Goal: Find specific page/section: Find specific page/section

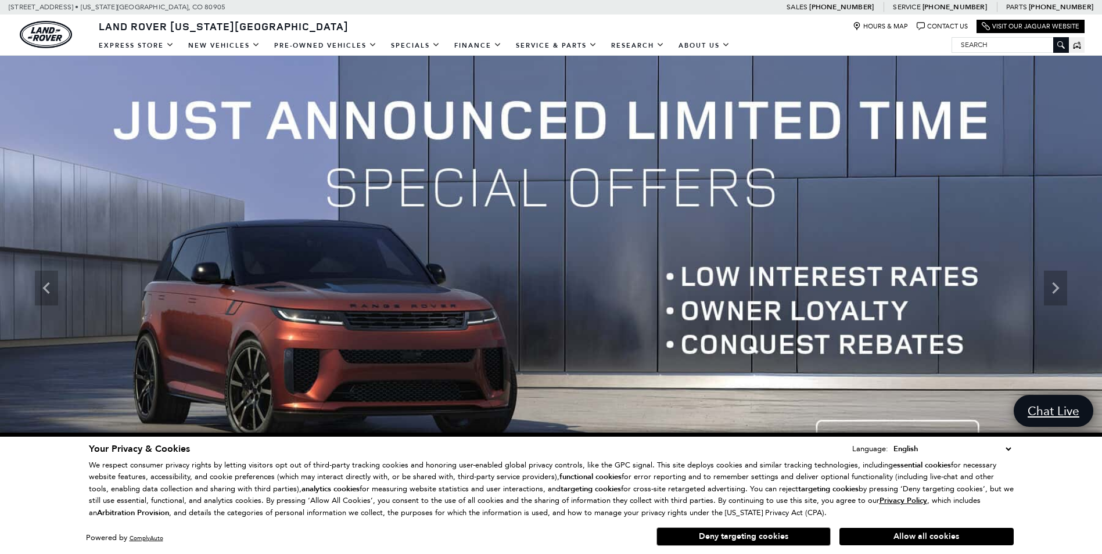
click at [998, 49] on input "Search" at bounding box center [1010, 45] width 116 height 14
paste input "[US_VEHICLE_IDENTIFICATION_NUMBER]"
type input "[US_VEHICLE_IDENTIFICATION_NUMBER]"
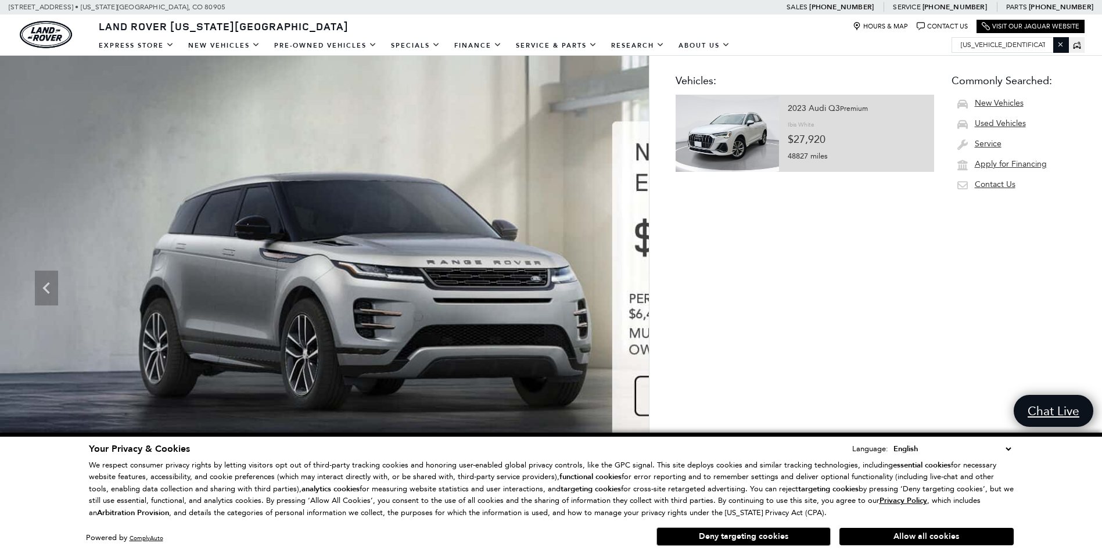
click at [732, 144] on img at bounding box center [727, 133] width 103 height 77
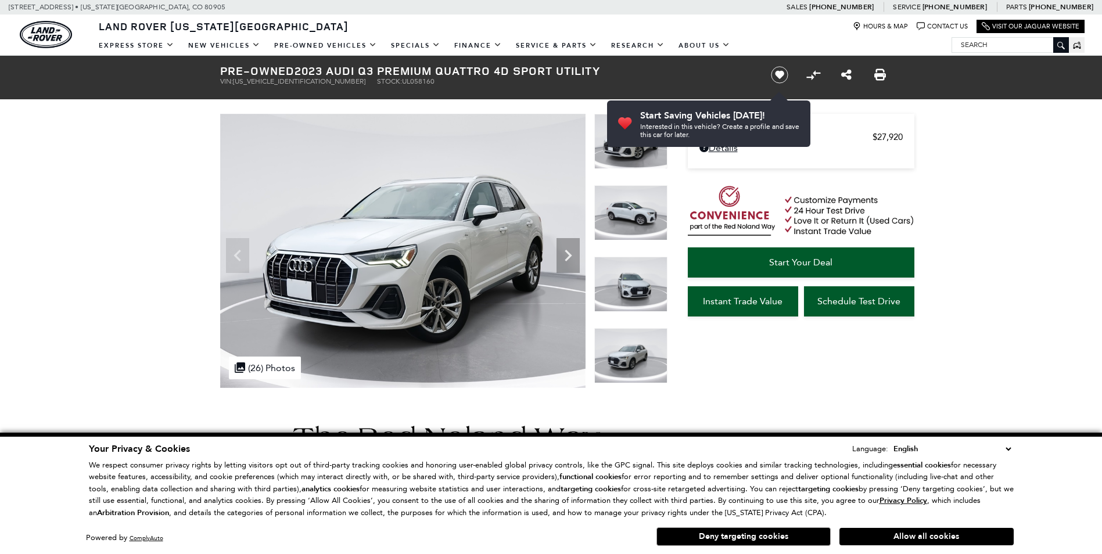
click at [555, 256] on img at bounding box center [402, 251] width 365 height 274
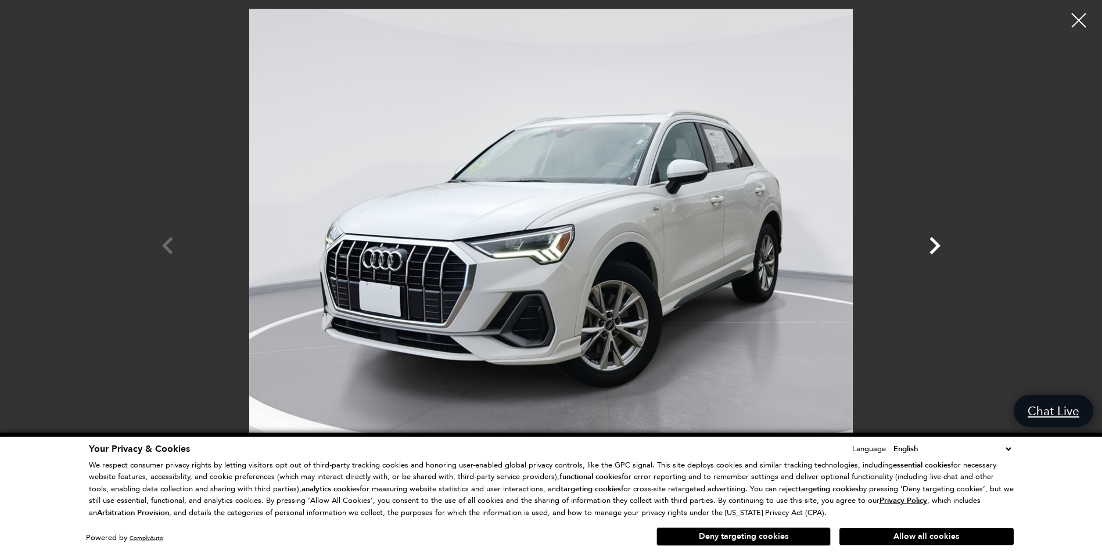
click at [937, 247] on icon "Next" at bounding box center [935, 245] width 11 height 17
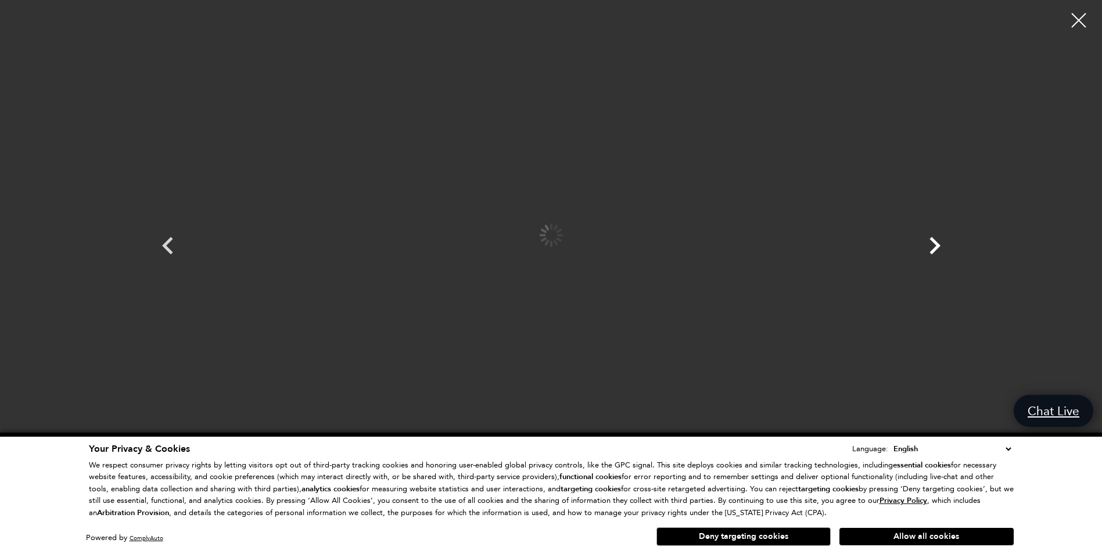
click at [937, 247] on icon "Next" at bounding box center [935, 245] width 11 height 17
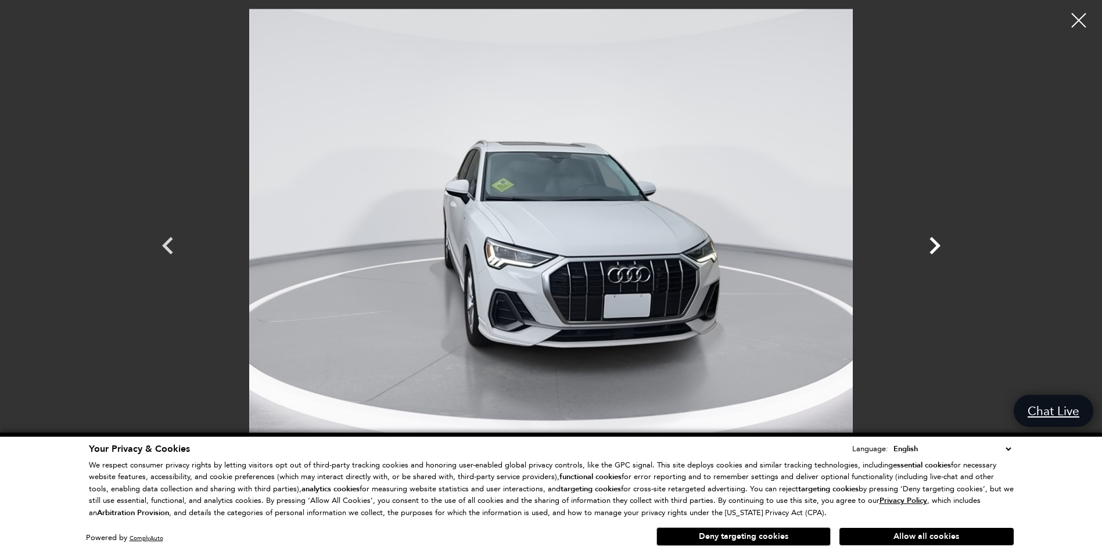
click at [937, 247] on icon "Next" at bounding box center [935, 245] width 11 height 17
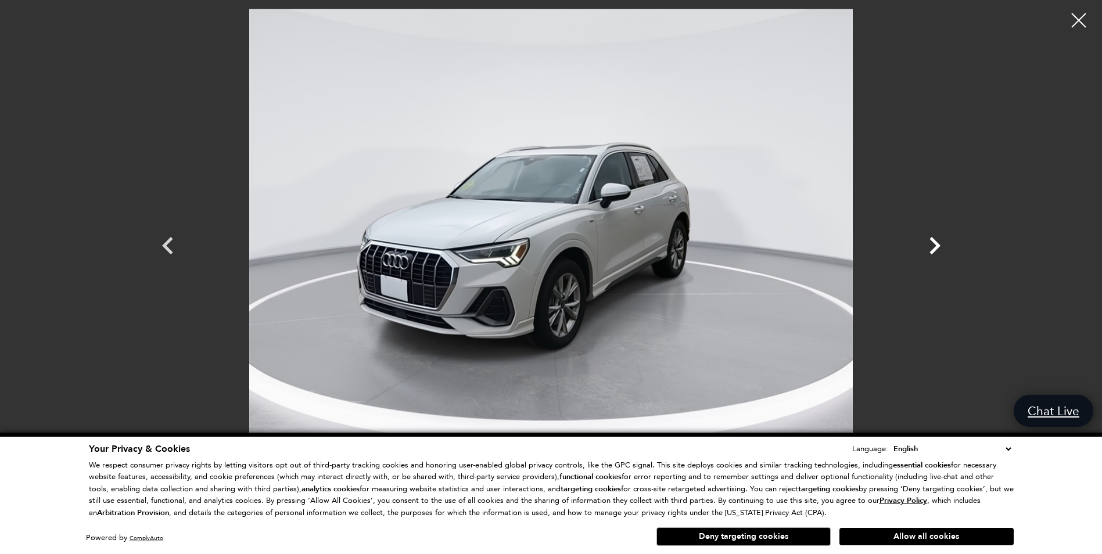
click at [937, 247] on icon "Next" at bounding box center [935, 245] width 11 height 17
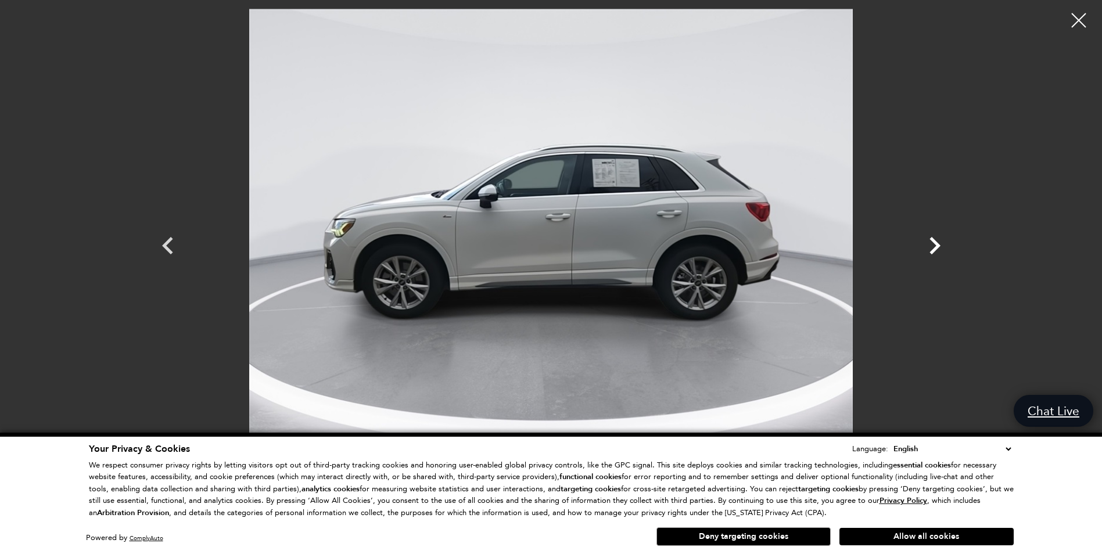
click at [937, 247] on icon "Next" at bounding box center [935, 245] width 11 height 17
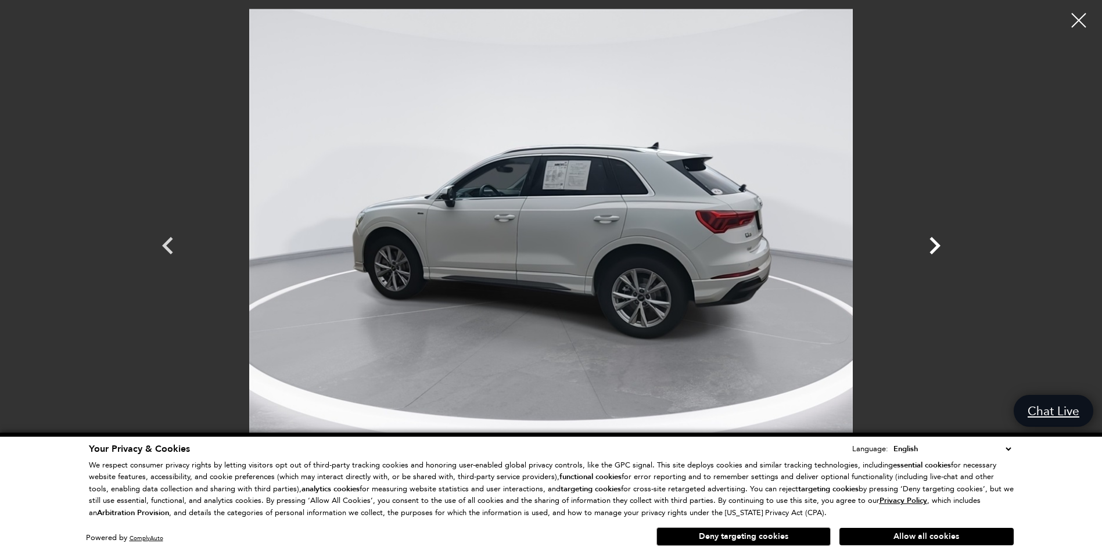
click at [937, 247] on icon "Next" at bounding box center [935, 245] width 11 height 17
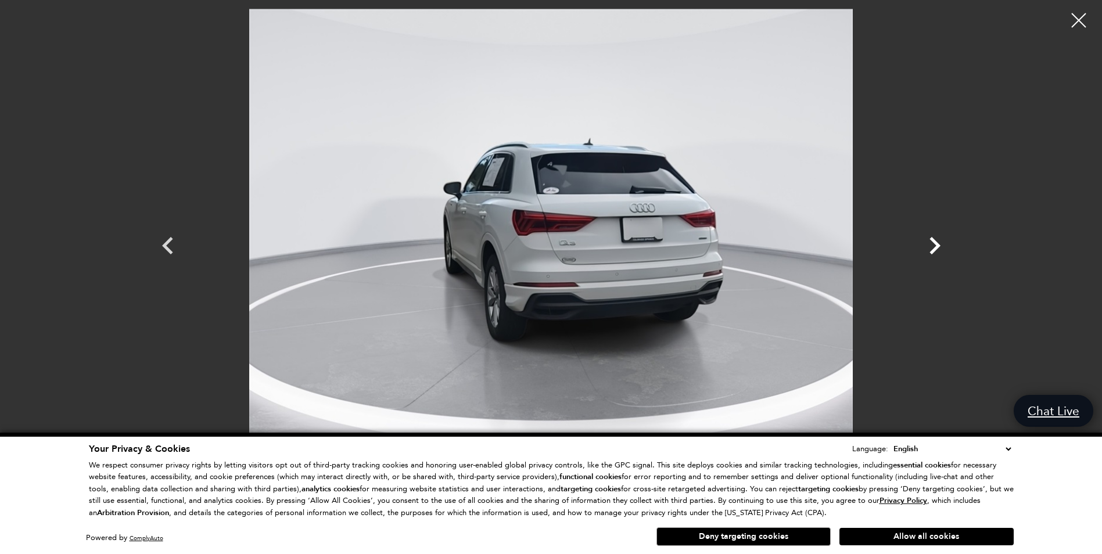
click at [937, 247] on icon "Next" at bounding box center [935, 245] width 11 height 17
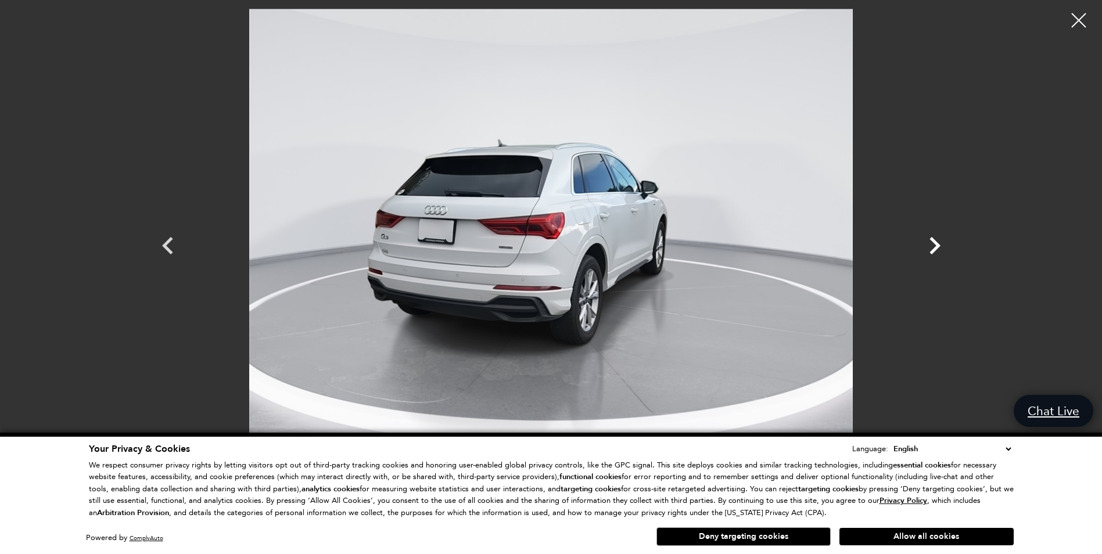
click at [937, 247] on icon "Next" at bounding box center [935, 245] width 11 height 17
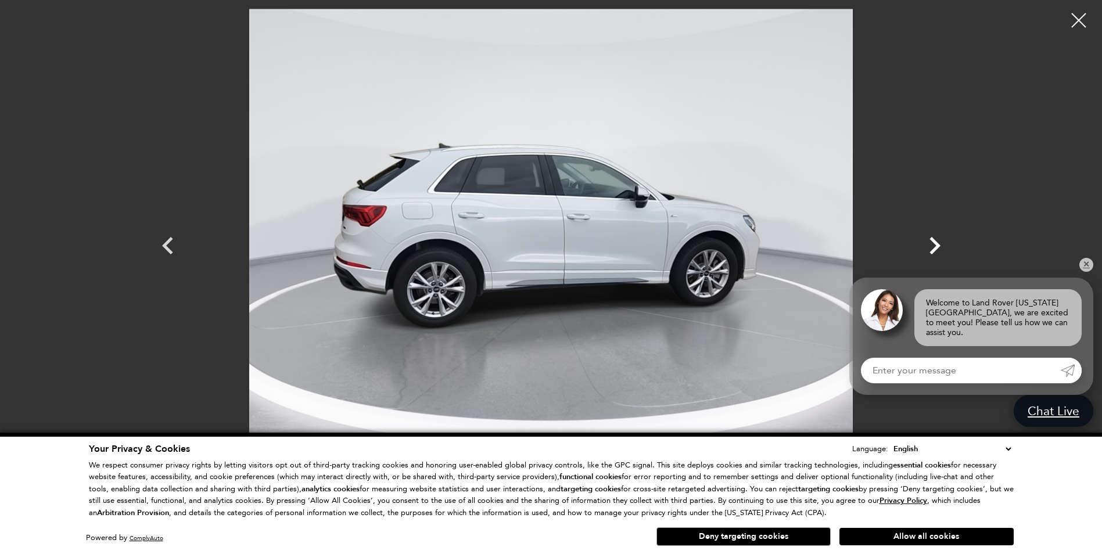
click at [937, 247] on icon "Next" at bounding box center [935, 245] width 11 height 17
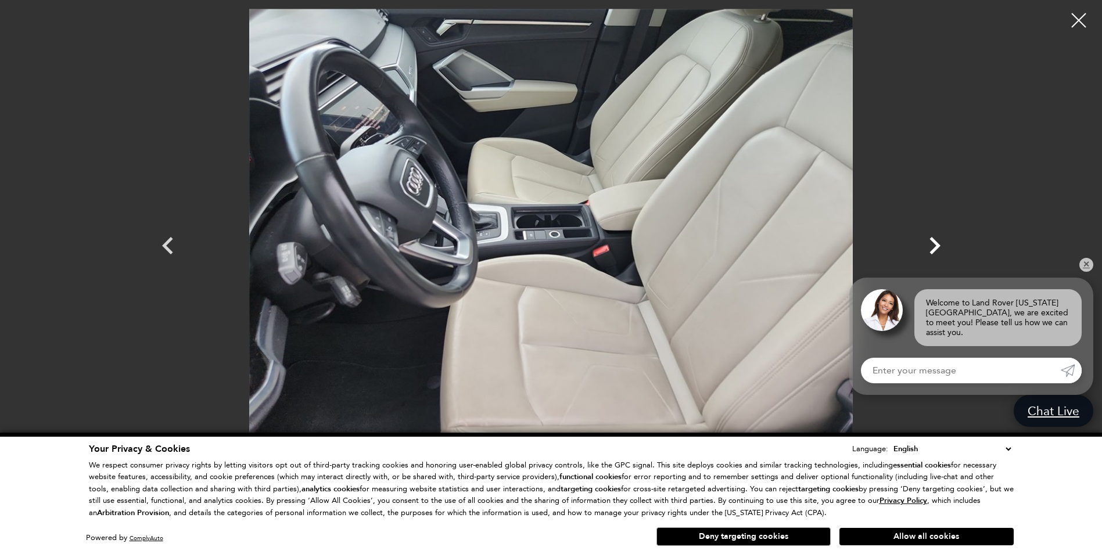
click at [937, 247] on icon "Next" at bounding box center [935, 245] width 11 height 17
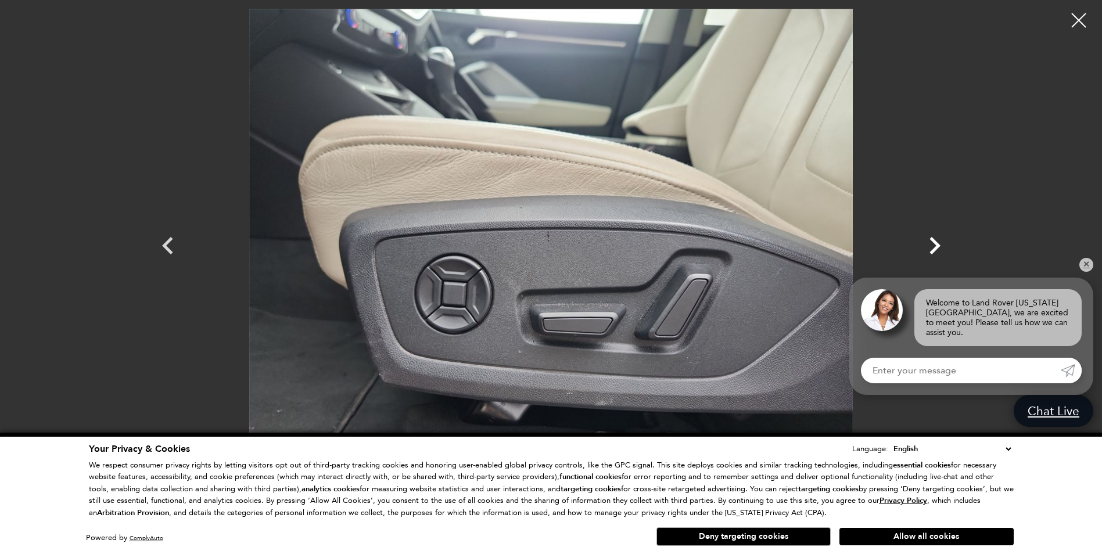
click at [937, 247] on icon "Next" at bounding box center [935, 245] width 11 height 17
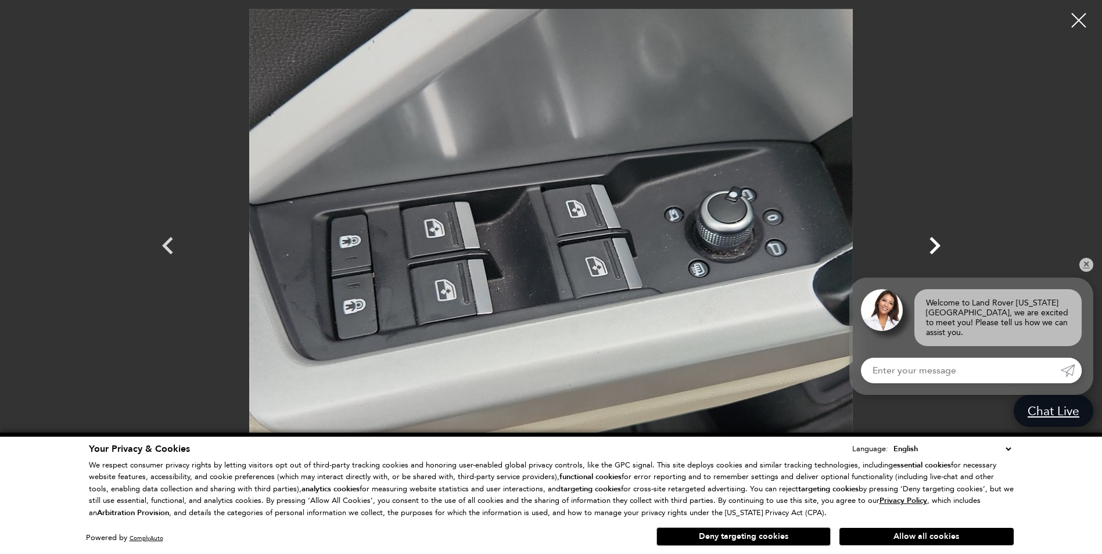
click at [937, 247] on icon "Next" at bounding box center [935, 245] width 11 height 17
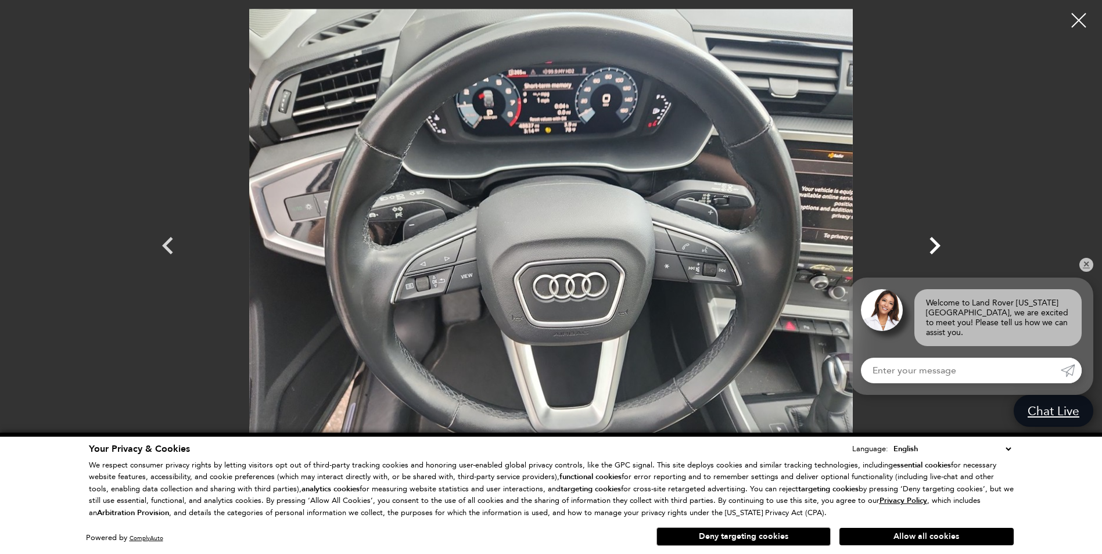
click at [937, 247] on icon "Next" at bounding box center [935, 245] width 11 height 17
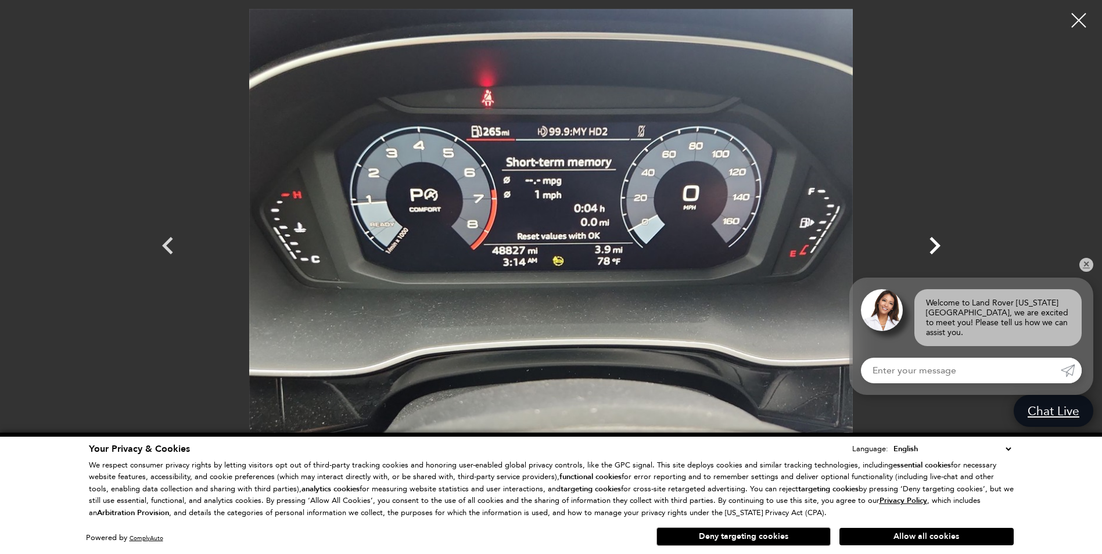
click at [933, 247] on icon "Next" at bounding box center [934, 245] width 35 height 35
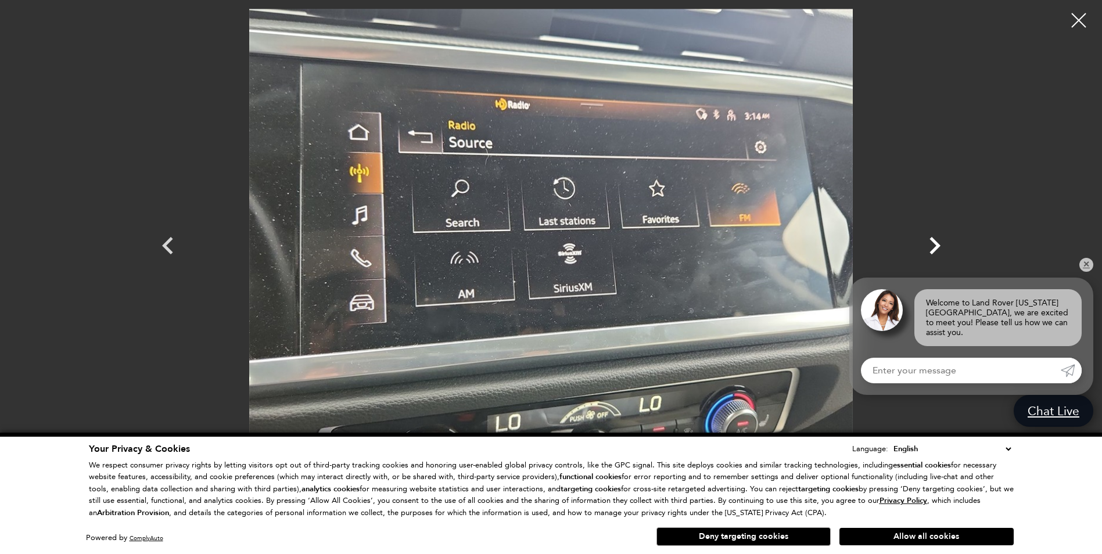
click at [933, 245] on icon "Next" at bounding box center [934, 245] width 35 height 35
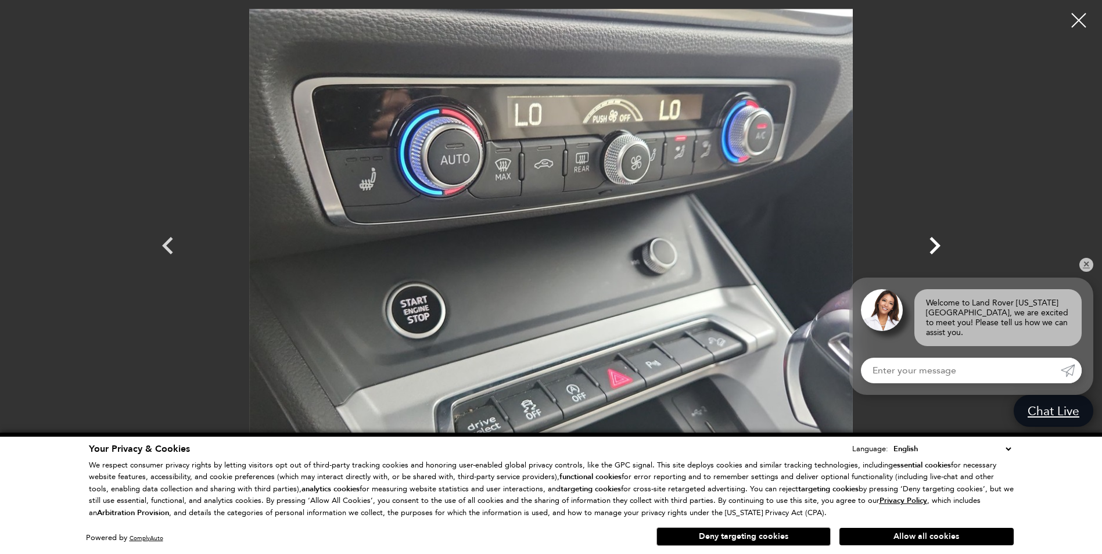
click at [933, 245] on icon "Next" at bounding box center [934, 245] width 35 height 35
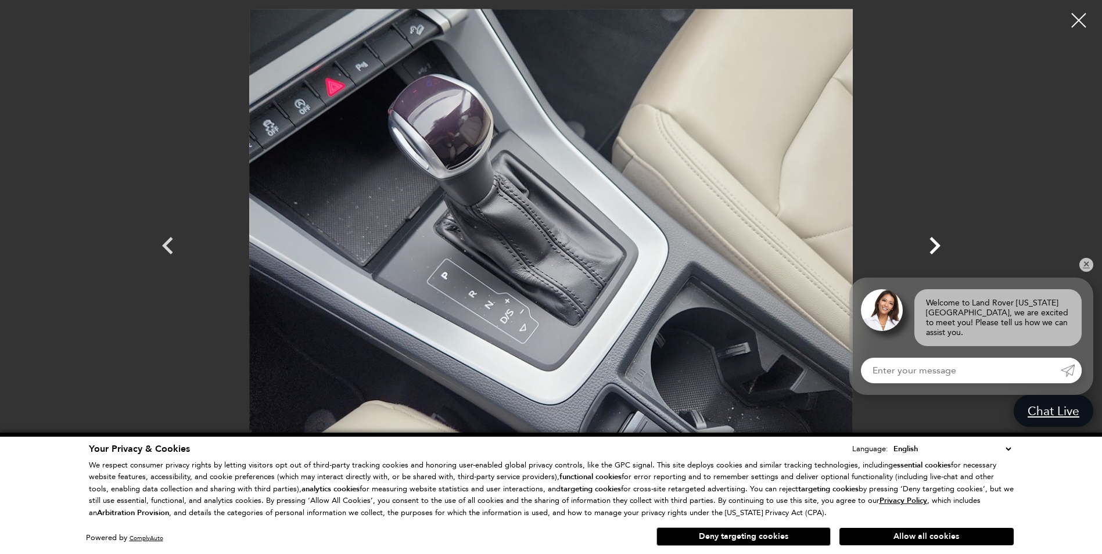
click at [933, 245] on icon "Next" at bounding box center [934, 245] width 35 height 35
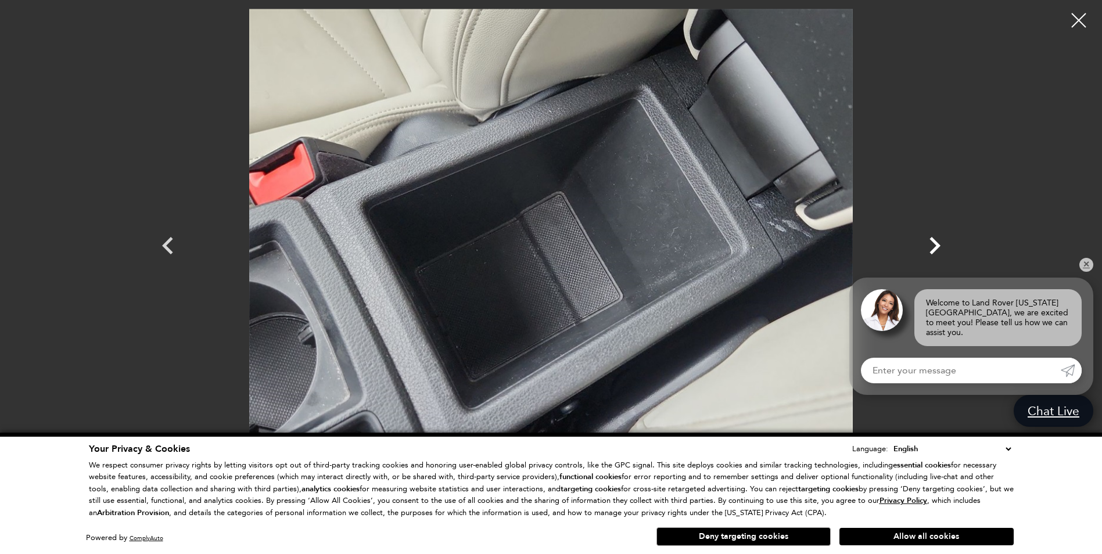
click at [933, 247] on icon "Next" at bounding box center [934, 245] width 35 height 35
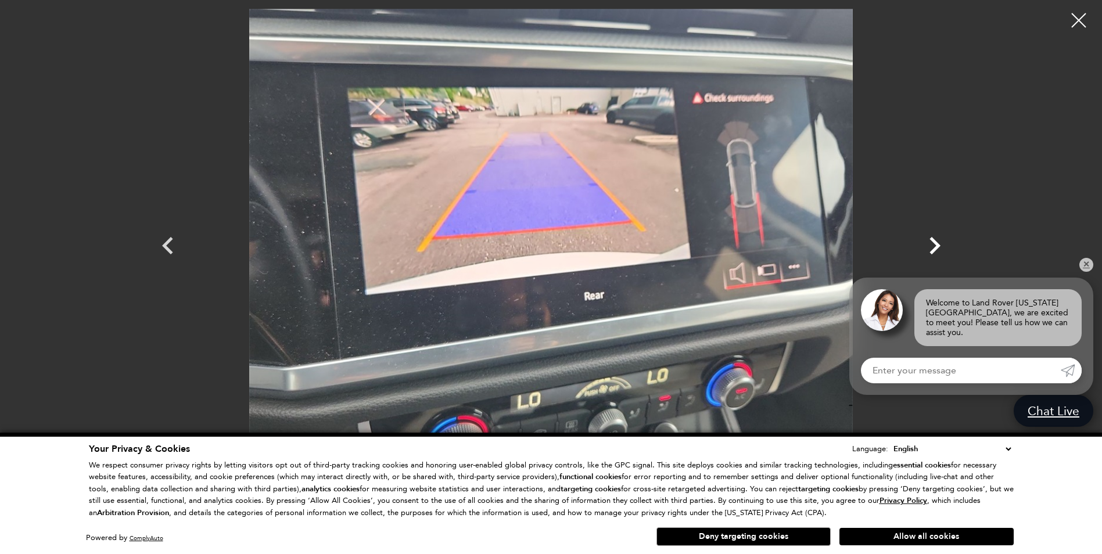
click at [933, 247] on icon "Next" at bounding box center [934, 245] width 35 height 35
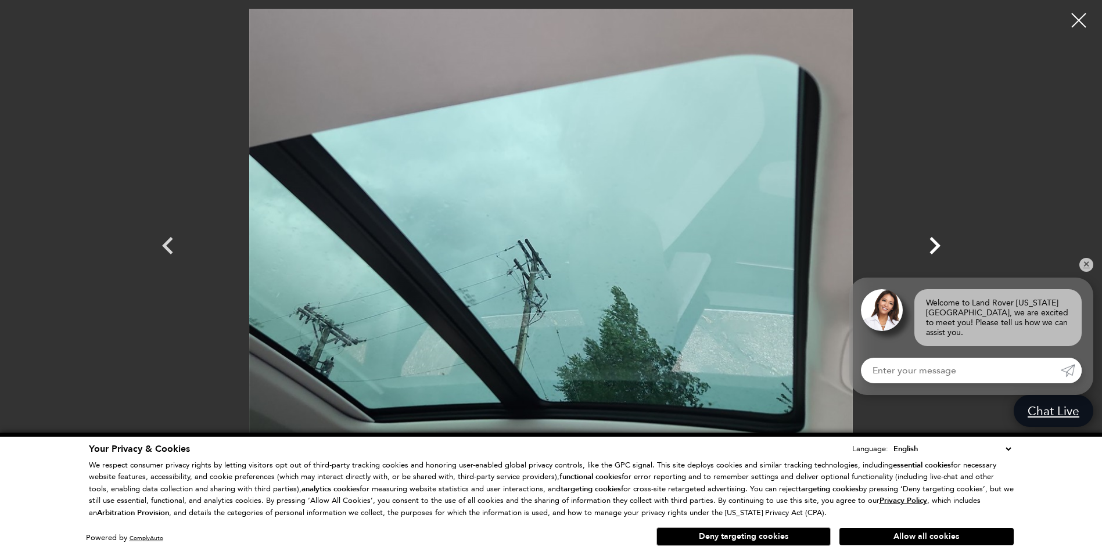
click at [933, 247] on icon "Next" at bounding box center [934, 245] width 35 height 35
